Goal: Find specific page/section: Find specific page/section

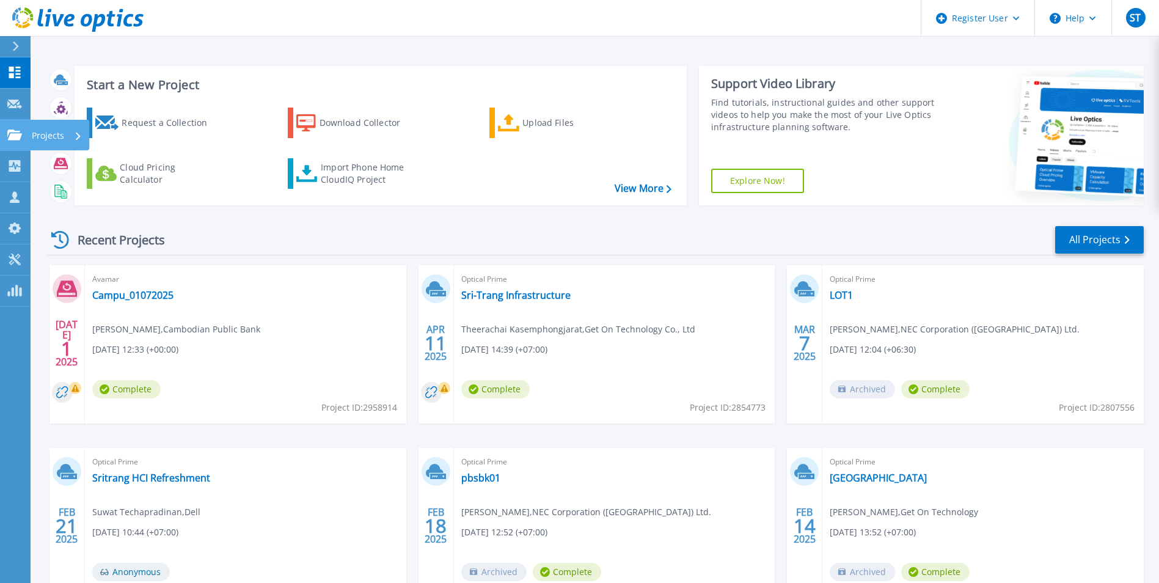
click at [14, 144] on link "Projects Projects" at bounding box center [15, 135] width 31 height 31
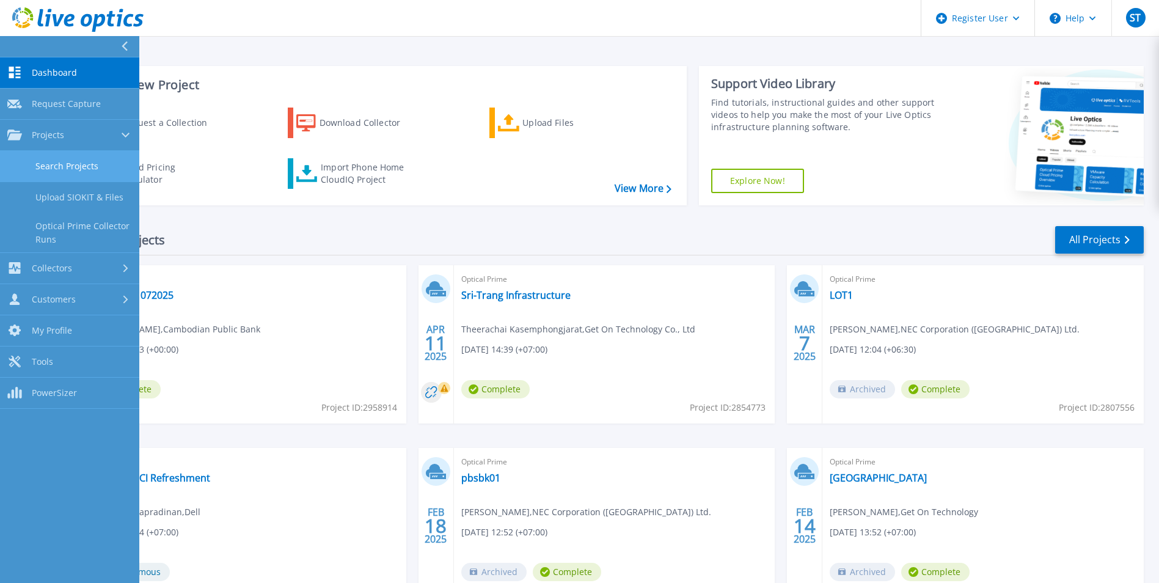
click at [35, 163] on link "Search Projects" at bounding box center [69, 166] width 139 height 31
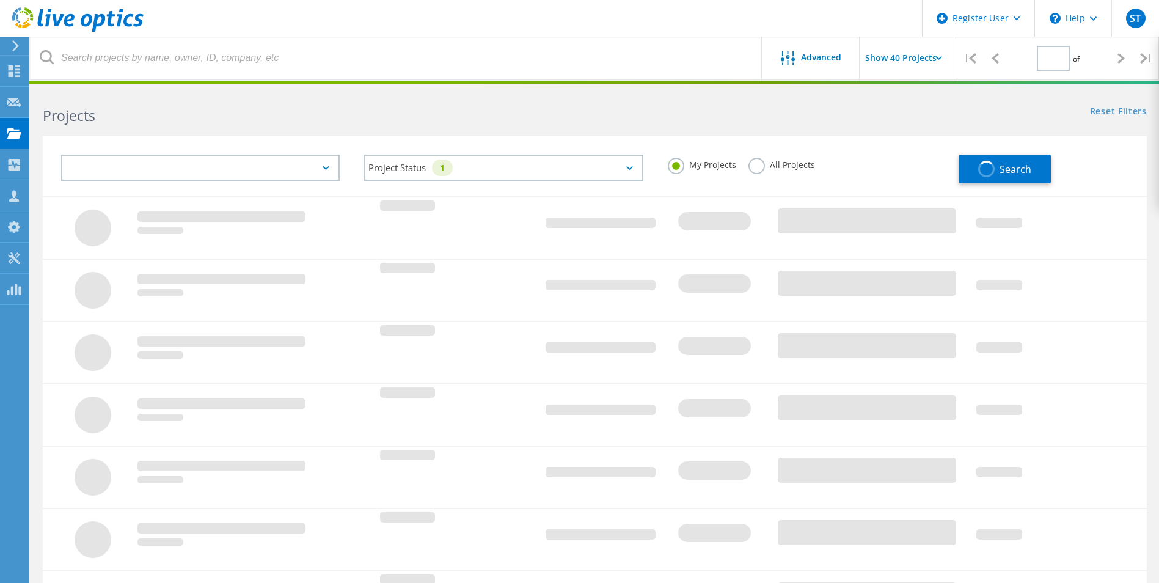
type input "1"
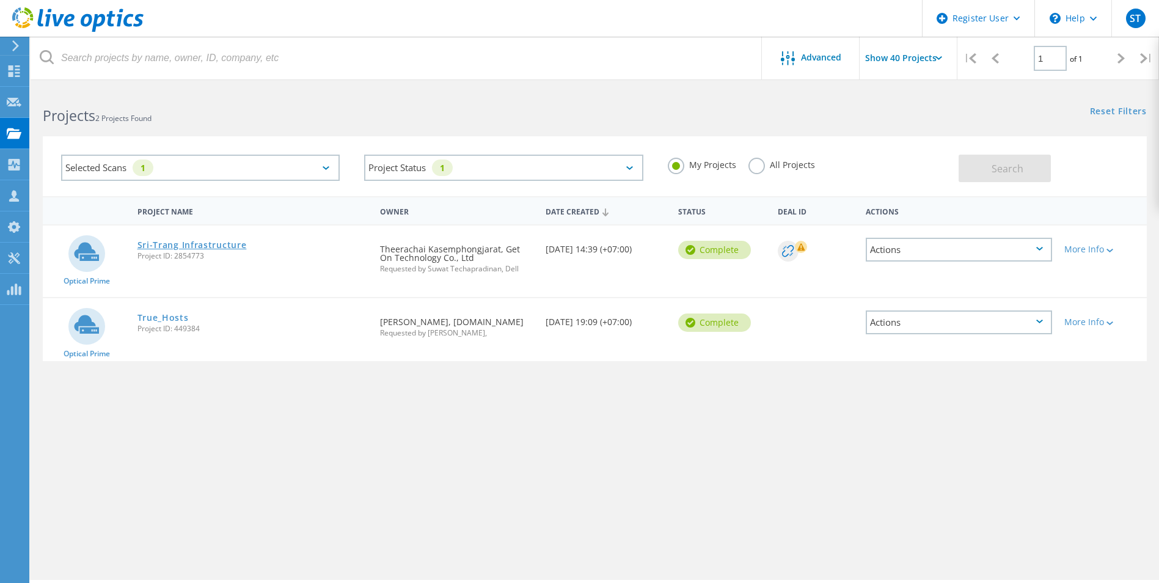
click at [211, 246] on link "Sri-Trang Infrastructure" at bounding box center [191, 245] width 109 height 9
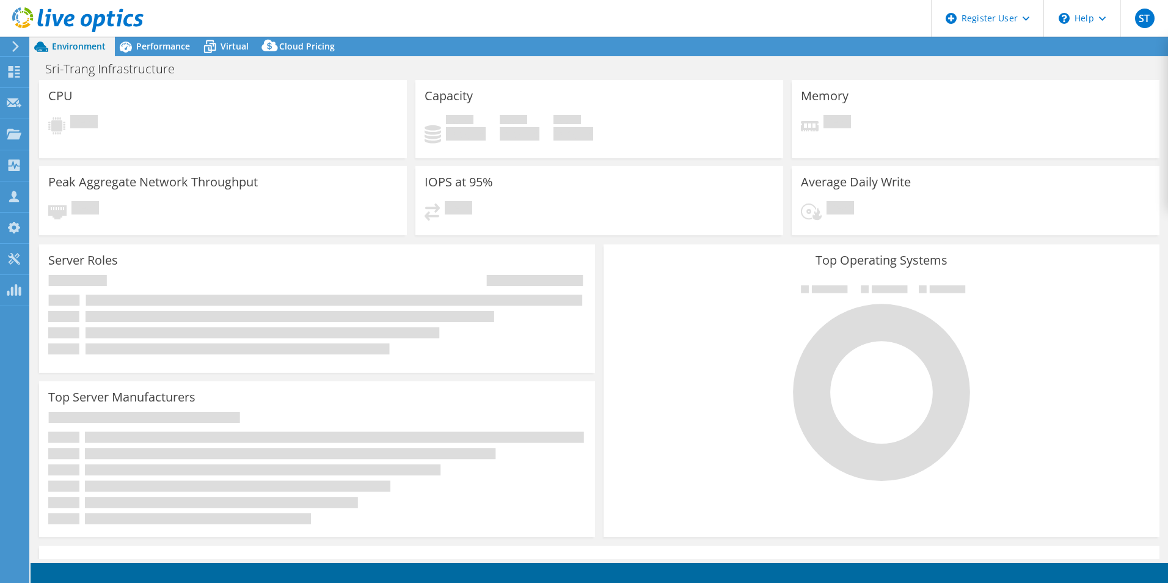
select select "USD"
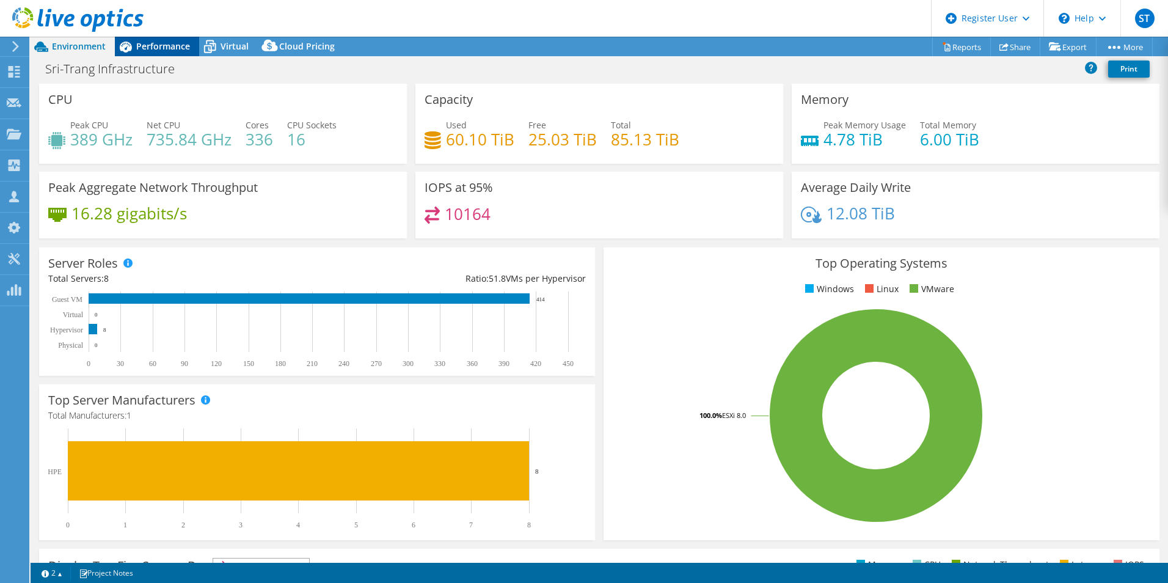
click at [170, 54] on div "Performance" at bounding box center [157, 47] width 84 height 20
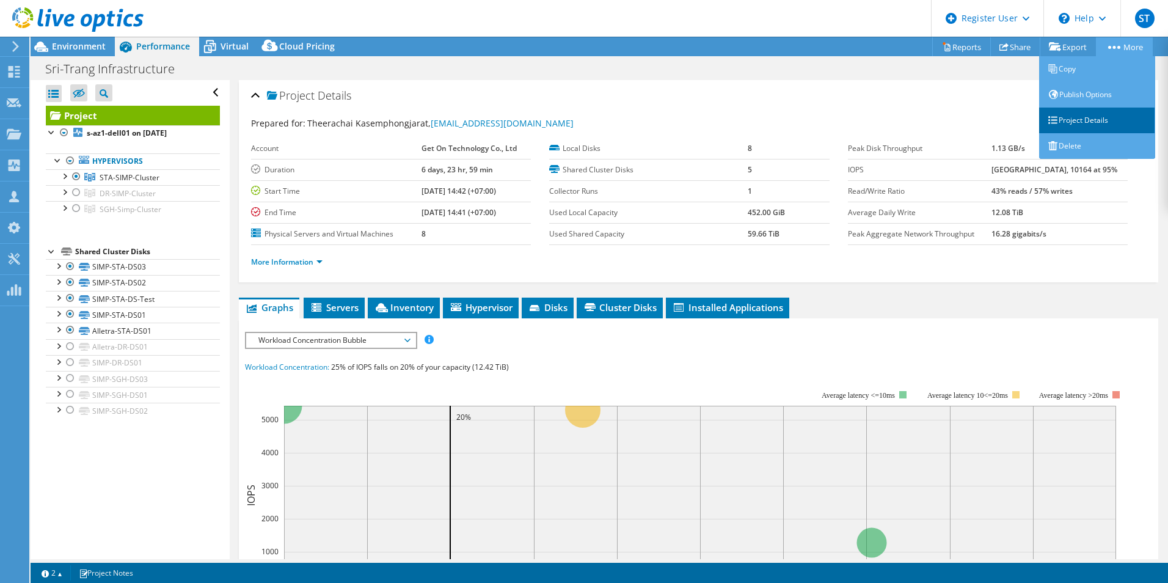
click at [1075, 122] on link "Project Details" at bounding box center [1097, 121] width 116 height 26
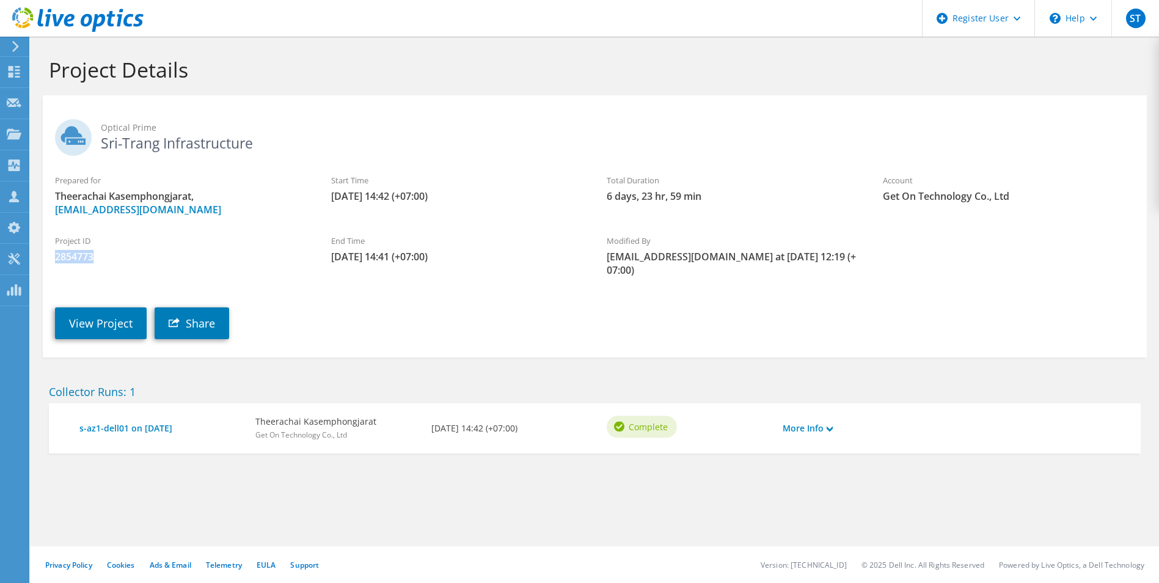
drag, startPoint x: 101, startPoint y: 256, endPoint x: 53, endPoint y: 258, distance: 48.9
click at [53, 258] on div "Project ID 2854773" at bounding box center [181, 248] width 276 height 41
copy span "2854773"
